Goal: Information Seeking & Learning: Compare options

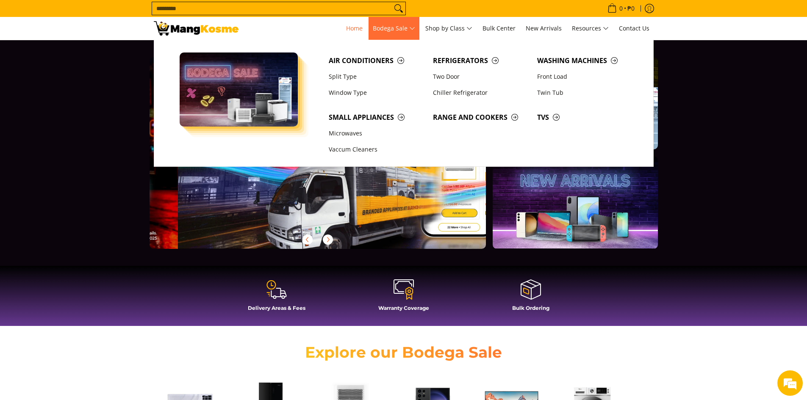
scroll to position [0, 337]
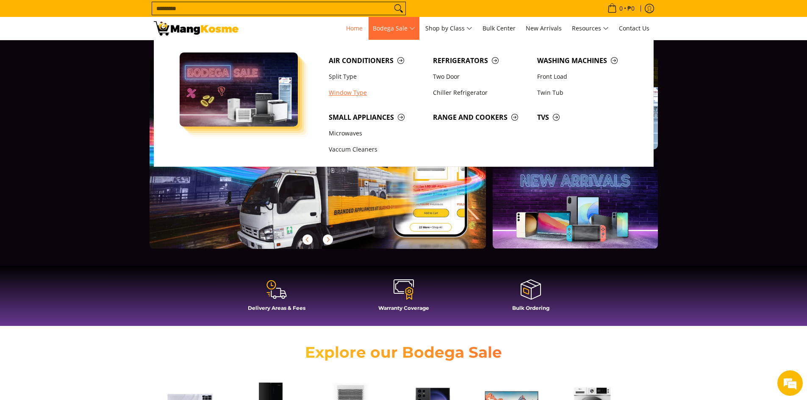
click at [339, 91] on link "Window Type" at bounding box center [377, 93] width 104 height 16
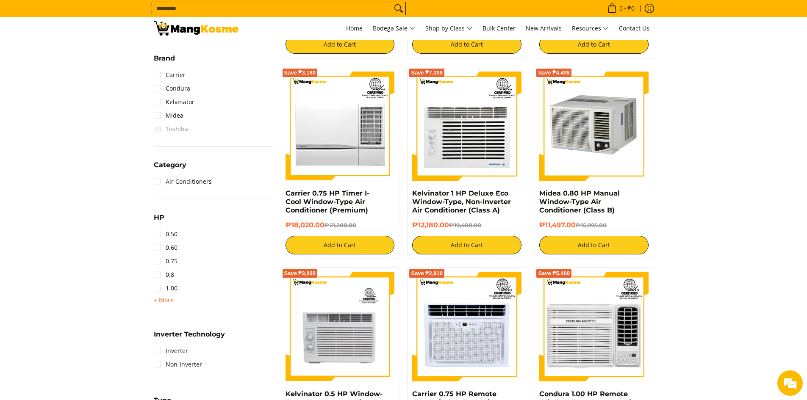
scroll to position [339, 0]
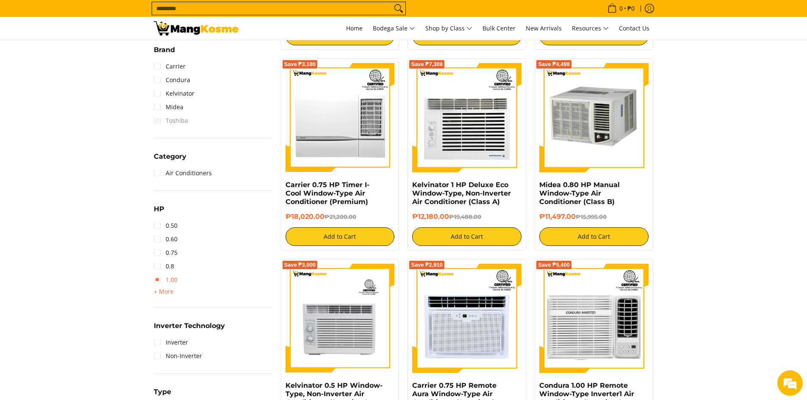
click at [163, 278] on link "1.00" at bounding box center [166, 280] width 24 height 14
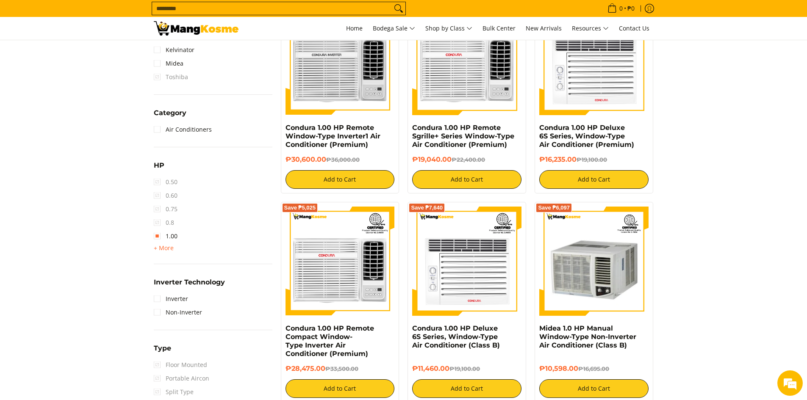
scroll to position [494, 0]
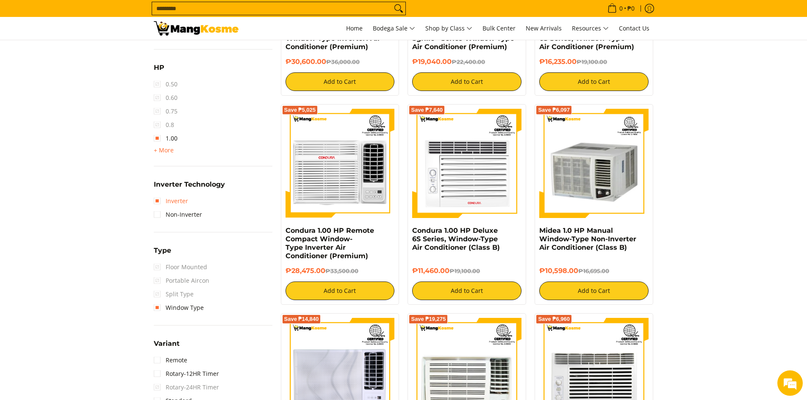
click at [154, 204] on link "Inverter" at bounding box center [171, 201] width 34 height 14
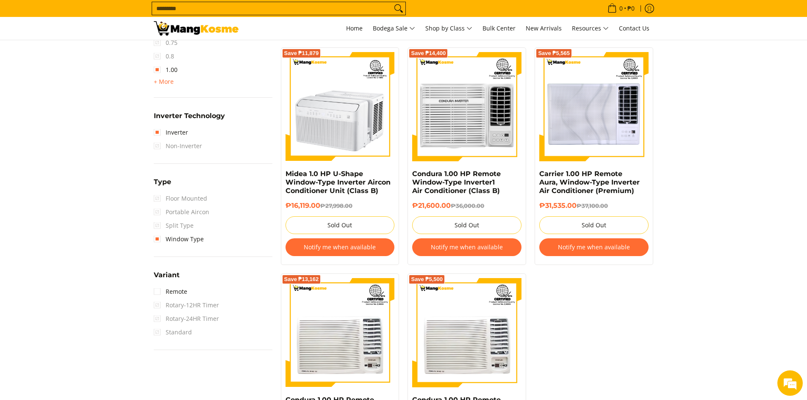
scroll to position [579, 0]
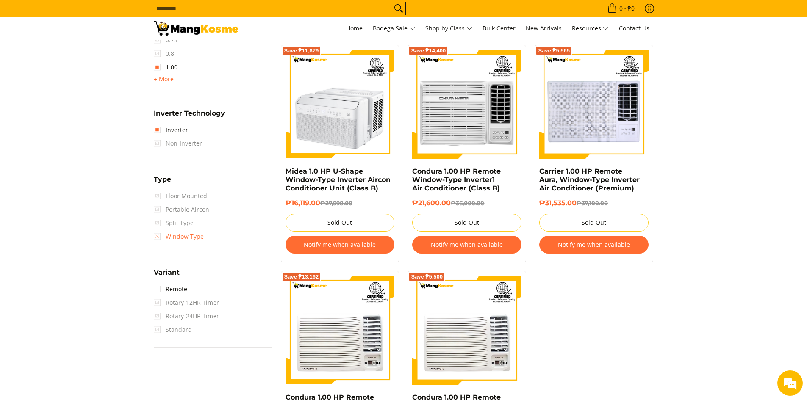
click at [183, 239] on link "Window Type" at bounding box center [179, 237] width 50 height 14
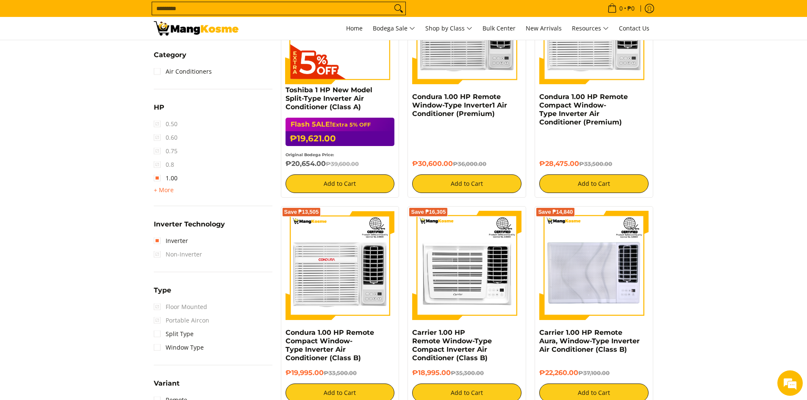
scroll to position [494, 0]
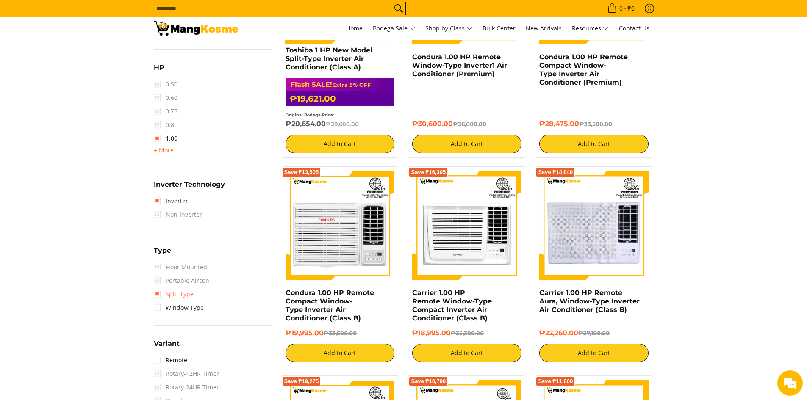
click at [174, 295] on link "Split Type" at bounding box center [174, 295] width 40 height 14
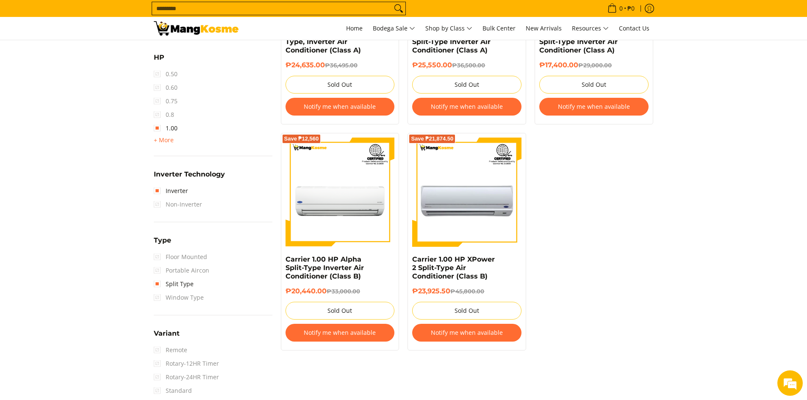
scroll to position [581, 0]
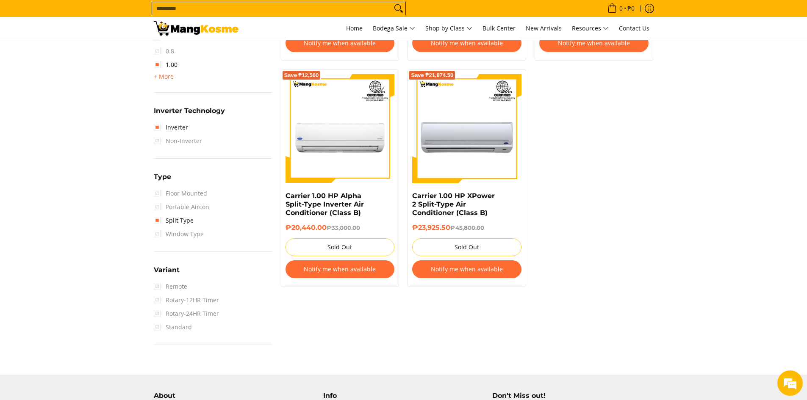
click at [174, 289] on span "Remote" at bounding box center [170, 287] width 33 height 14
click at [156, 286] on span "Remote" at bounding box center [170, 287] width 33 height 14
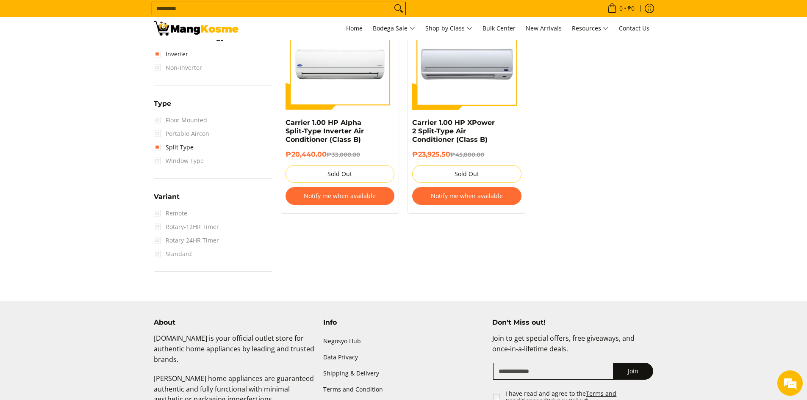
scroll to position [508, 0]
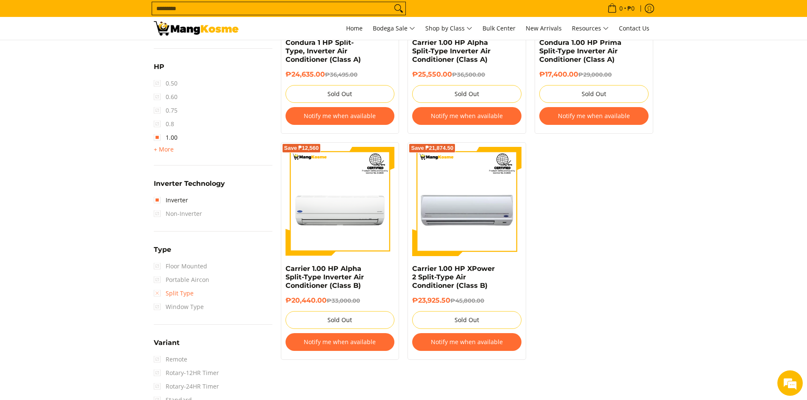
click at [172, 297] on link "Split Type" at bounding box center [174, 294] width 40 height 14
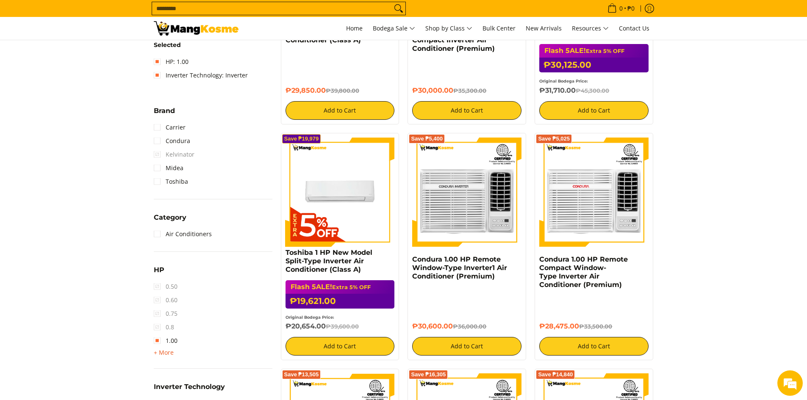
scroll to position [289, 0]
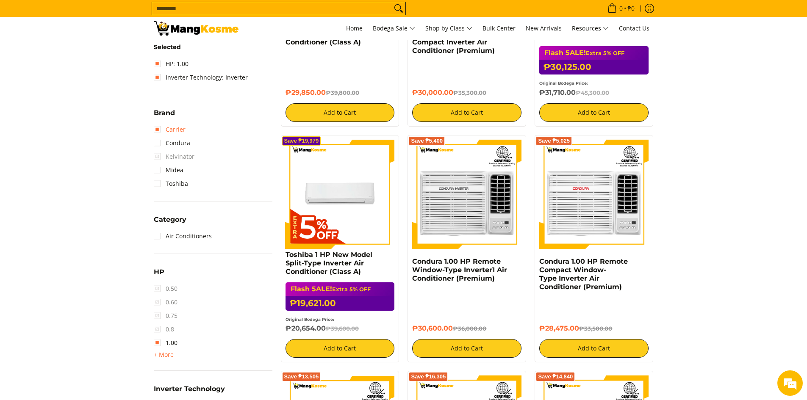
click at [161, 131] on link "Carrier" at bounding box center [170, 130] width 32 height 14
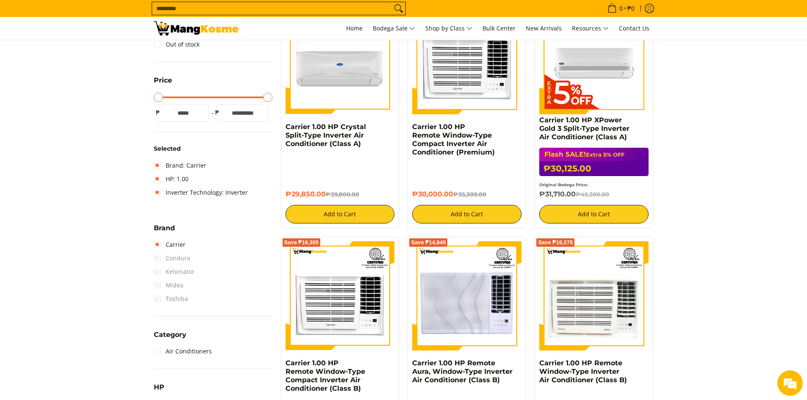
scroll to position [197, 0]
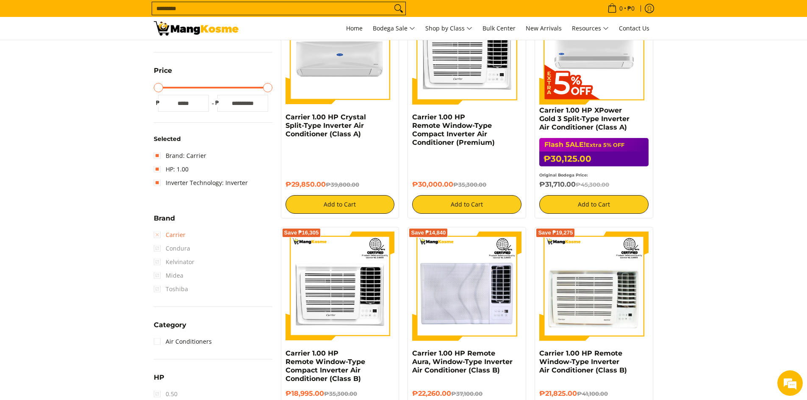
click at [158, 237] on link "Carrier" at bounding box center [170, 235] width 32 height 14
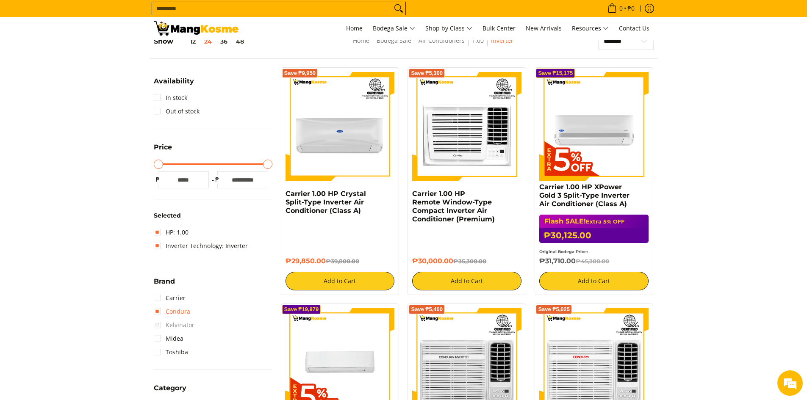
scroll to position [113, 0]
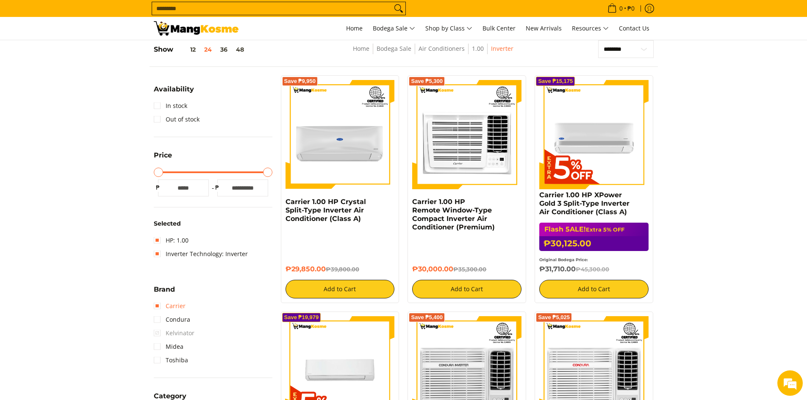
click at [167, 309] on link "Carrier" at bounding box center [170, 307] width 32 height 14
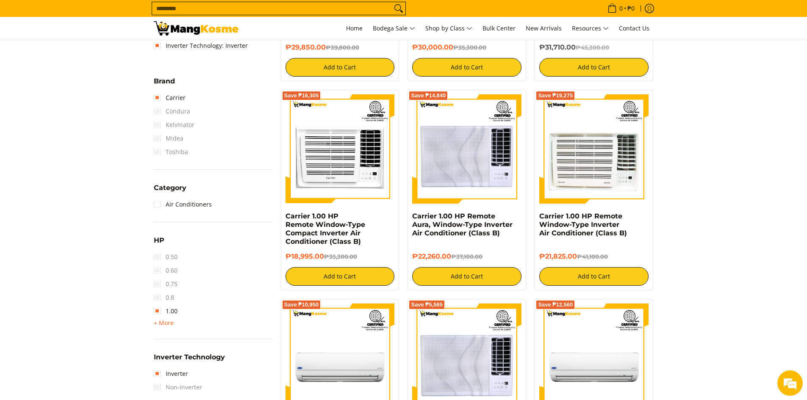
scroll to position [282, 0]
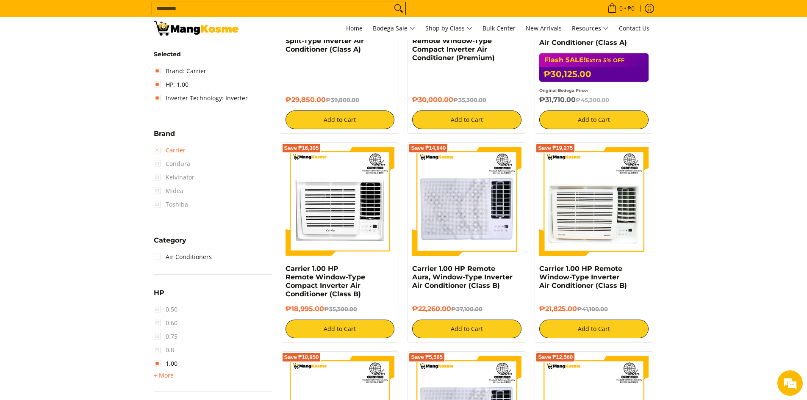
click at [160, 152] on link "Carrier" at bounding box center [170, 151] width 32 height 14
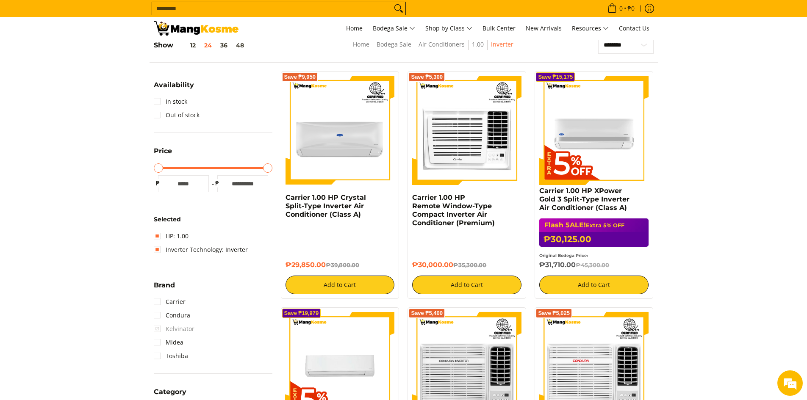
scroll to position [113, 0]
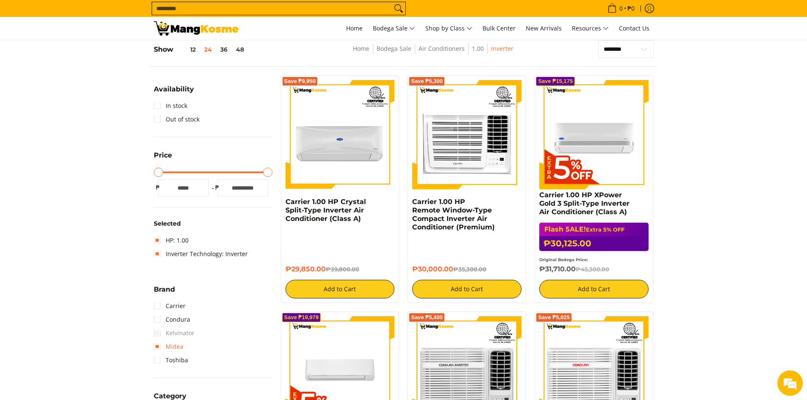
click at [174, 347] on link "Midea" at bounding box center [169, 347] width 30 height 14
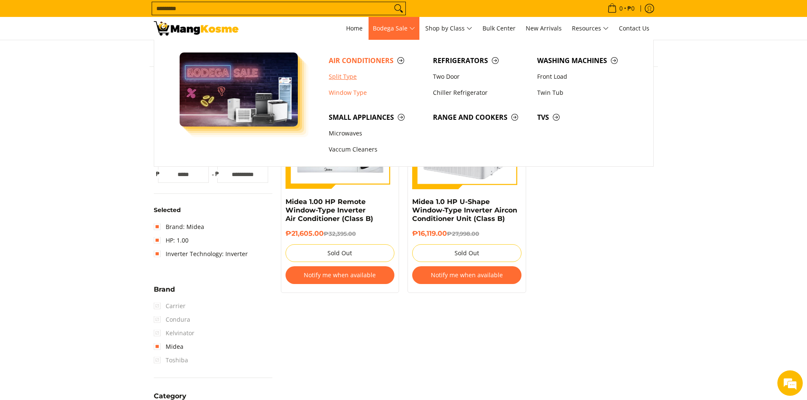
click at [345, 76] on link "Split Type" at bounding box center [377, 77] width 104 height 16
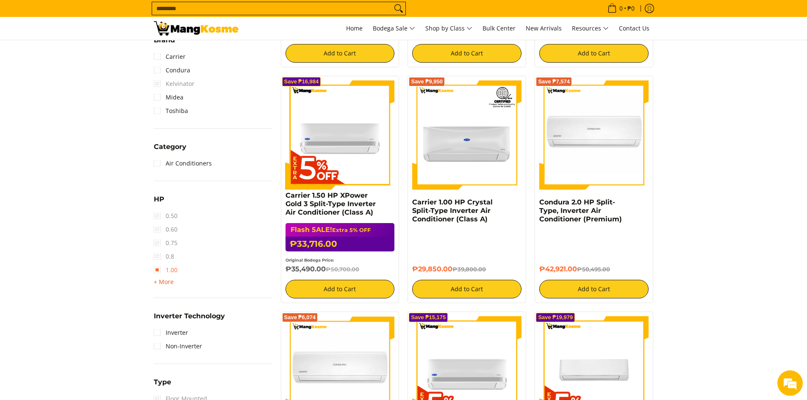
scroll to position [381, 0]
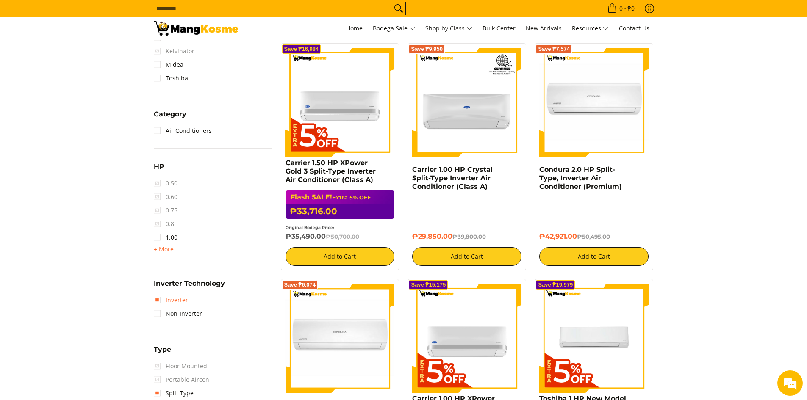
click at [167, 295] on link "Inverter" at bounding box center [171, 301] width 34 height 14
